Goal: Information Seeking & Learning: Learn about a topic

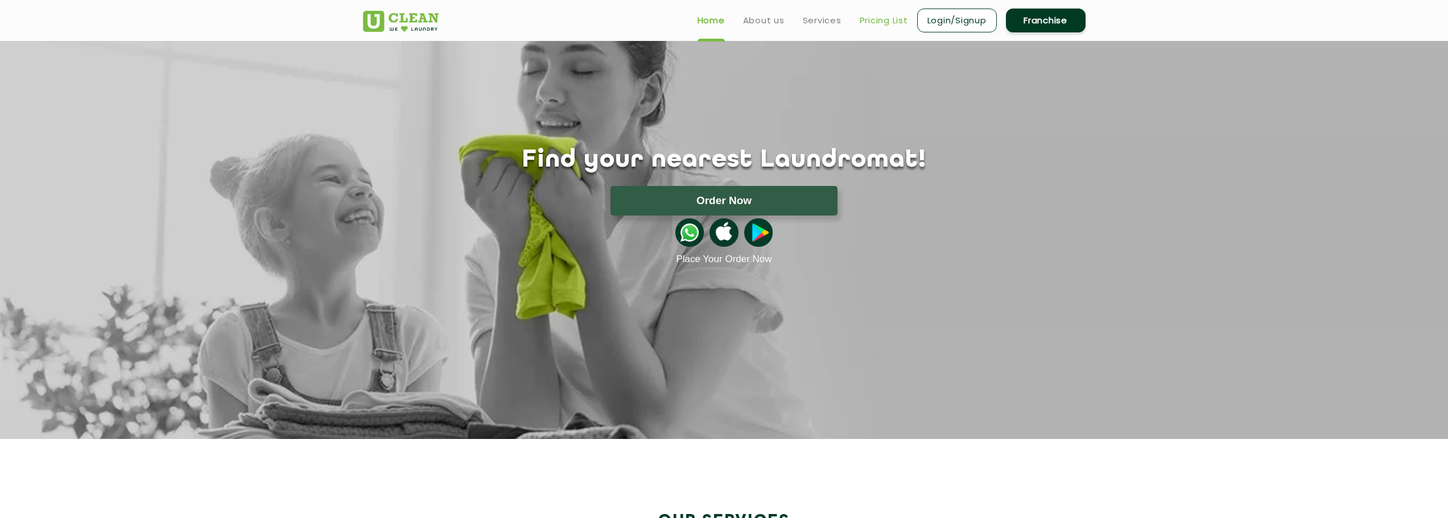
click at [885, 26] on link "Pricing List" at bounding box center [883, 21] width 48 height 14
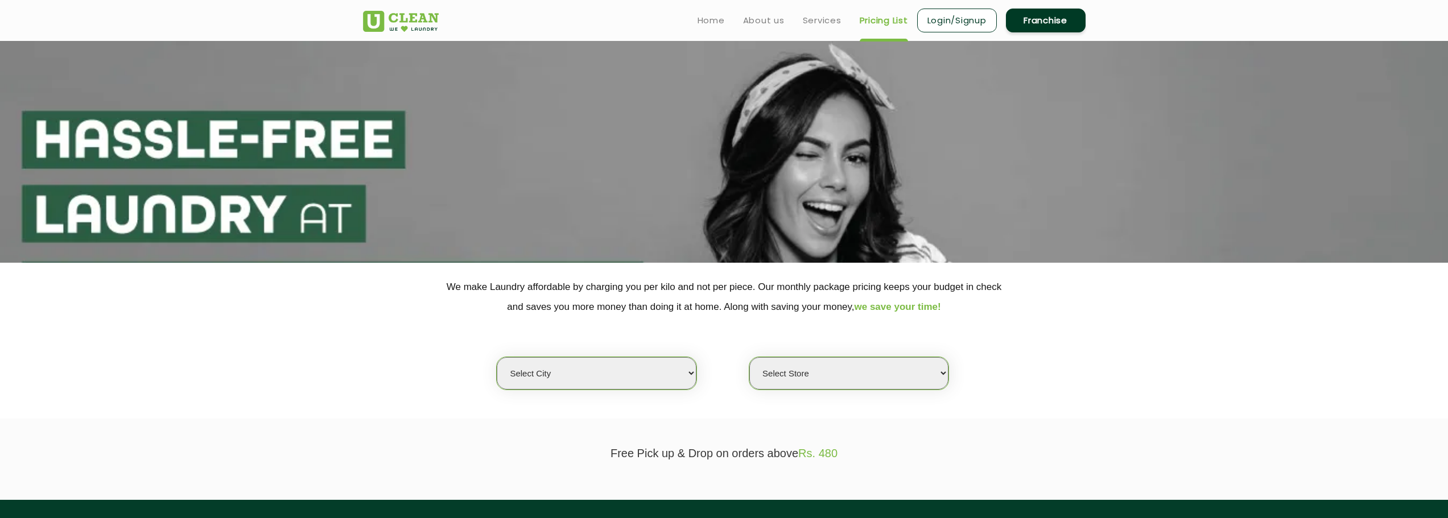
click at [565, 350] on div "Select city [GEOGRAPHIC_DATA] [GEOGRAPHIC_DATA] [GEOGRAPHIC_DATA] [GEOGRAPHIC_D…" at bounding box center [723, 353] width 739 height 73
click at [574, 382] on select "Select city [GEOGRAPHIC_DATA] [GEOGRAPHIC_DATA] [GEOGRAPHIC_DATA] [GEOGRAPHIC_D…" at bounding box center [596, 373] width 199 height 32
select select "1"
click at [497, 357] on select "Select city [GEOGRAPHIC_DATA] [GEOGRAPHIC_DATA] [GEOGRAPHIC_DATA] [GEOGRAPHIC_D…" at bounding box center [596, 373] width 199 height 32
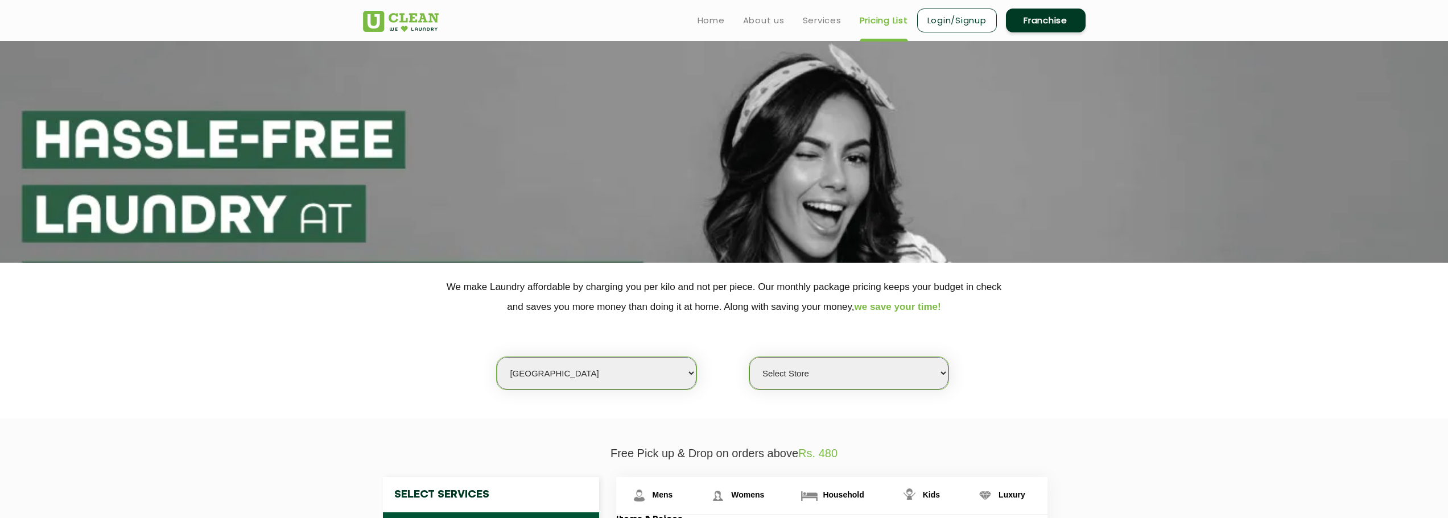
click at [792, 368] on select "Select Store [GEOGRAPHIC_DATA] [GEOGRAPHIC_DATA] 2 [GEOGRAPHIC_DATA] [PERSON_NA…" at bounding box center [848, 373] width 199 height 32
select select "141"
click at [749, 357] on select "Select Store [GEOGRAPHIC_DATA] [GEOGRAPHIC_DATA] 2 [GEOGRAPHIC_DATA] [PERSON_NA…" at bounding box center [848, 373] width 199 height 32
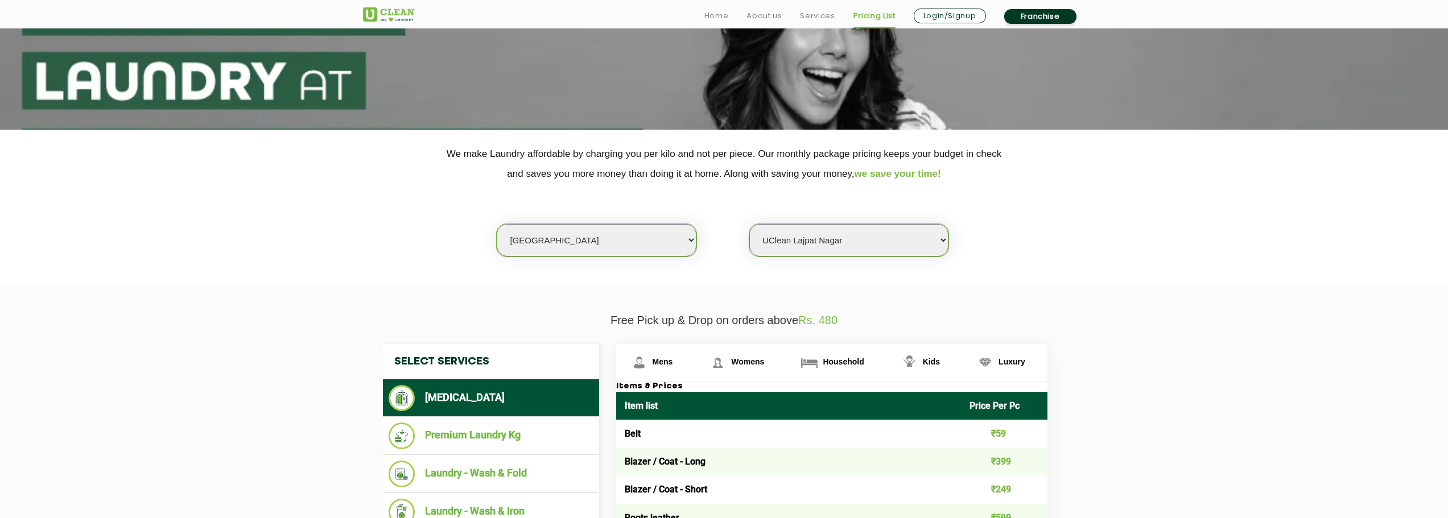
scroll to position [228, 0]
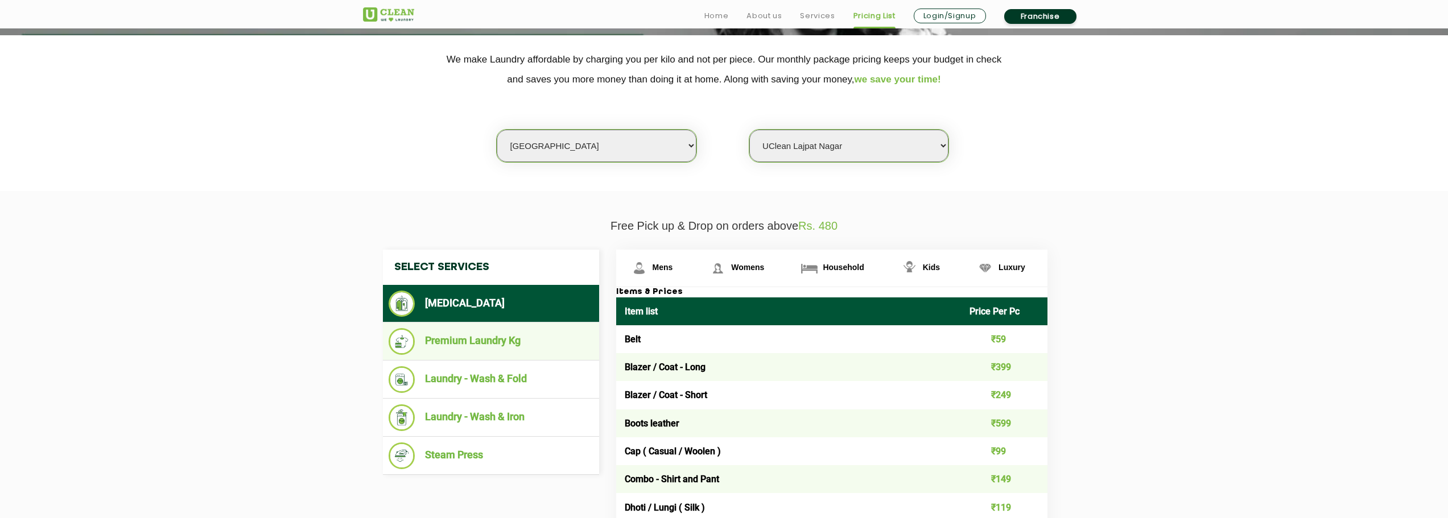
click at [481, 341] on li "Premium Laundry Kg" at bounding box center [491, 341] width 205 height 27
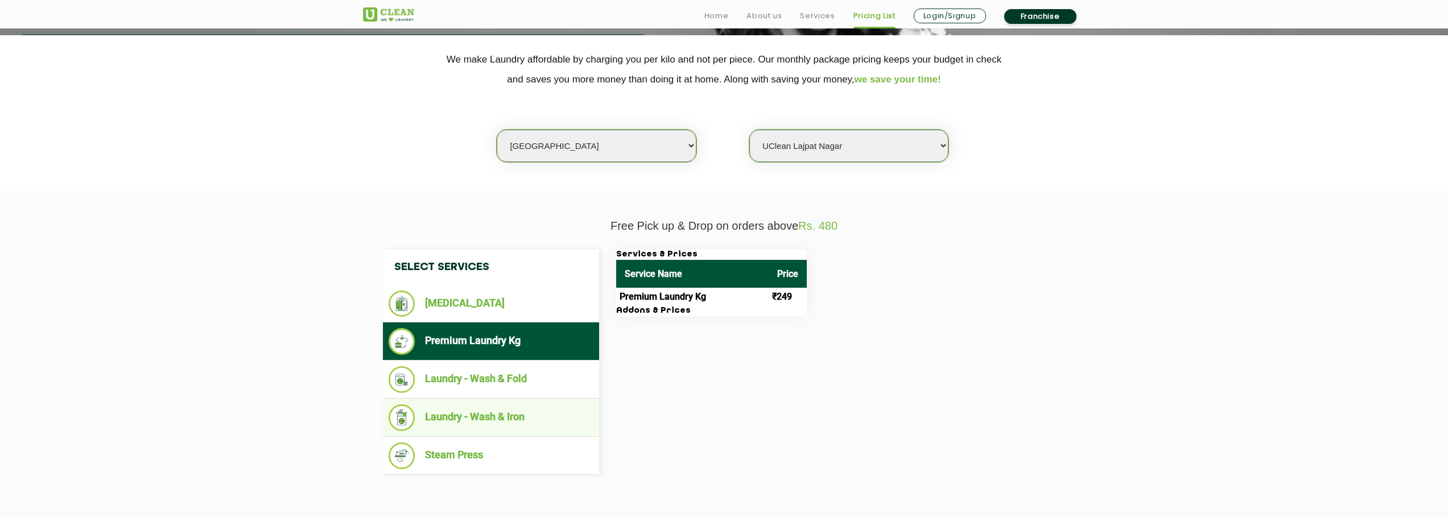
click at [477, 408] on li "Laundry - Wash & Iron" at bounding box center [491, 417] width 205 height 27
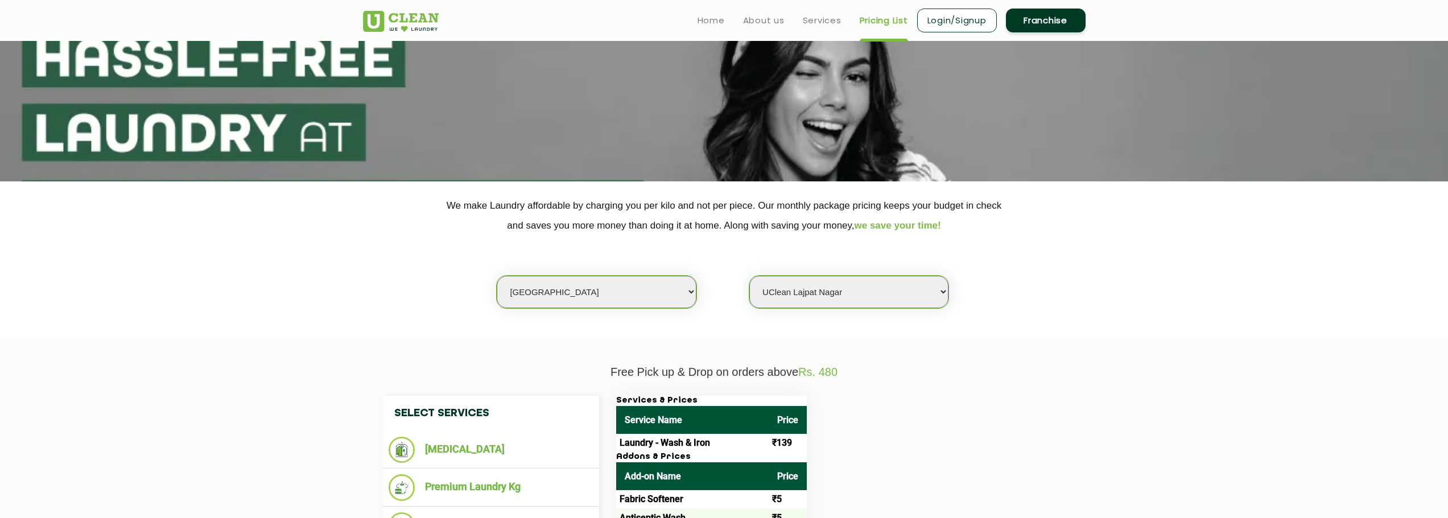
scroll to position [0, 0]
